Goal: Obtain resource: Obtain resource

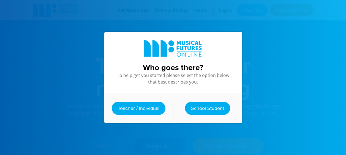
scroll to position [23, 0]
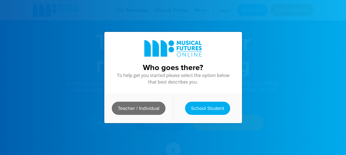
click at [143, 110] on link "Teacher / Individual" at bounding box center [139, 108] width 54 height 13
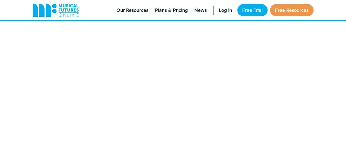
scroll to position [618, 0]
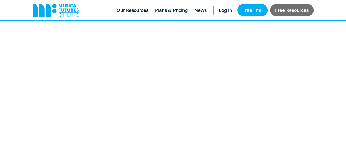
click at [293, 16] on link "Free Resources" at bounding box center [291, 10] width 43 height 12
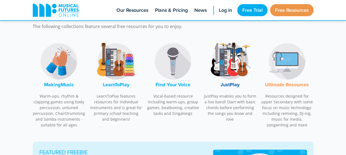
scroll to position [176, 0]
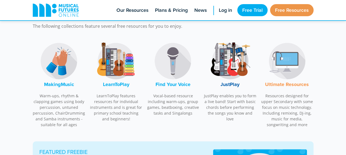
click at [115, 86] on font "LearnToPlay" at bounding box center [116, 84] width 26 height 7
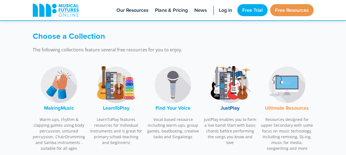
scroll to position [158, 0]
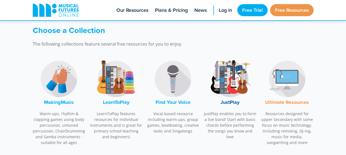
click at [276, 110] on div "Ultimate Resources Resources designed for upper Secondary with some focus on mu…" at bounding box center [287, 102] width 53 height 93
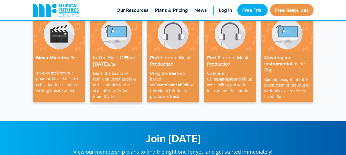
scroll to position [1776, 0]
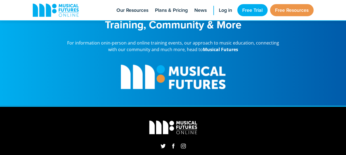
scroll to position [1539, 0]
